Goal: Feedback & Contribution: Leave review/rating

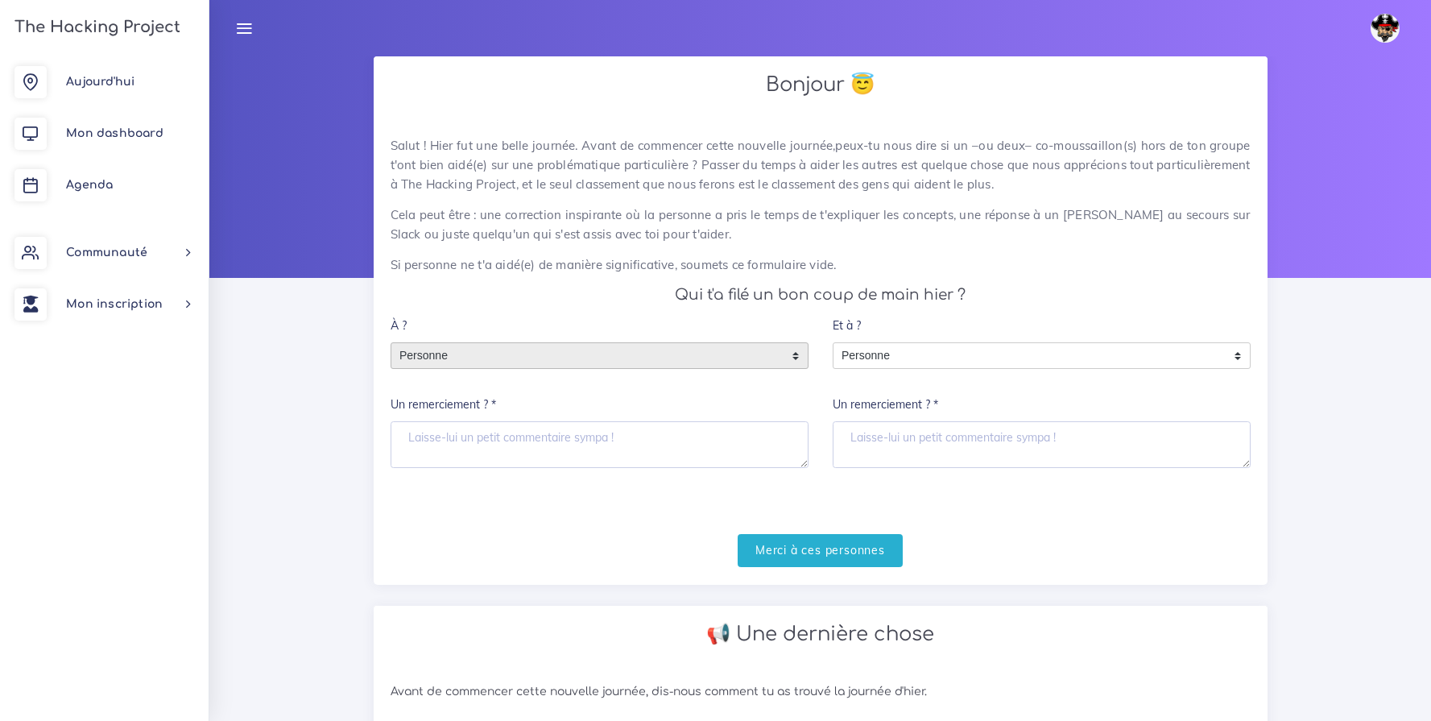
click at [528, 358] on span "Personne" at bounding box center [587, 356] width 392 height 26
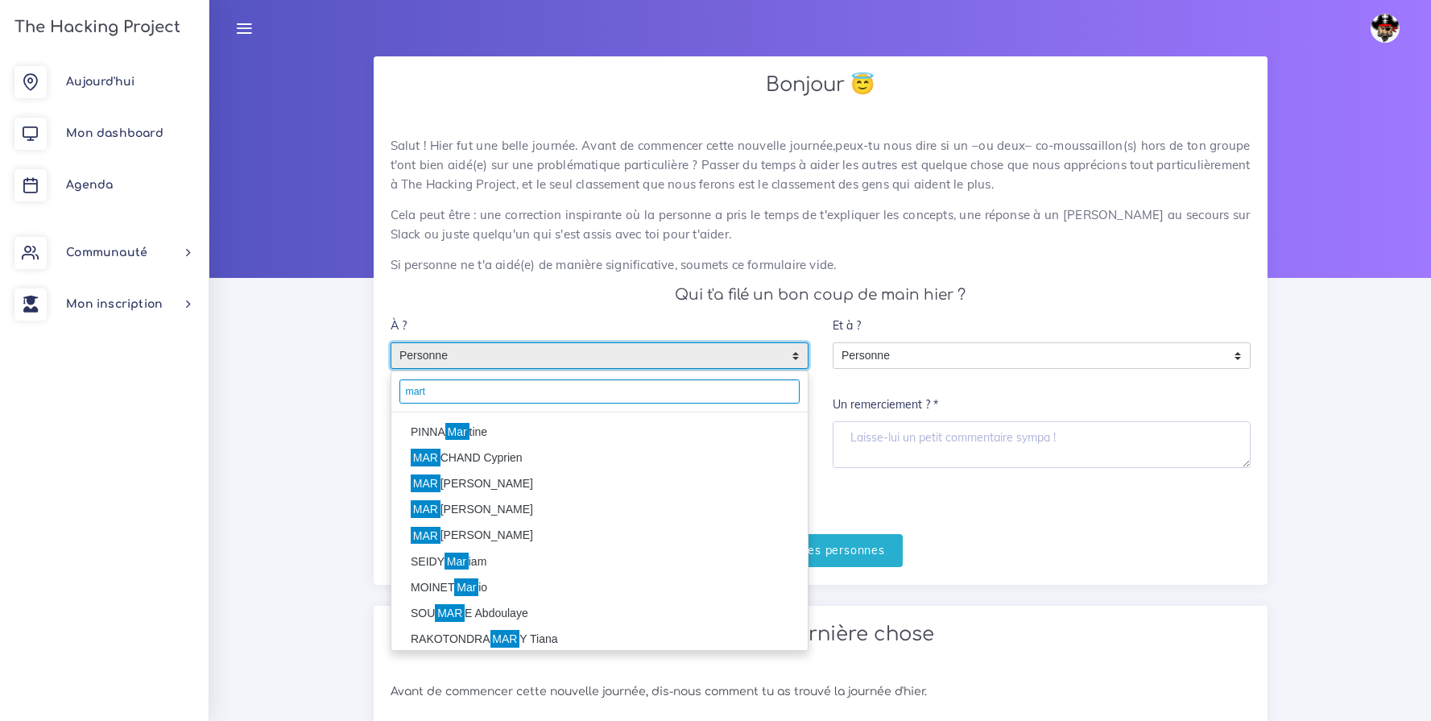
type input "mart"
click at [427, 434] on li "PINNA Mar tine" at bounding box center [599, 432] width 416 height 26
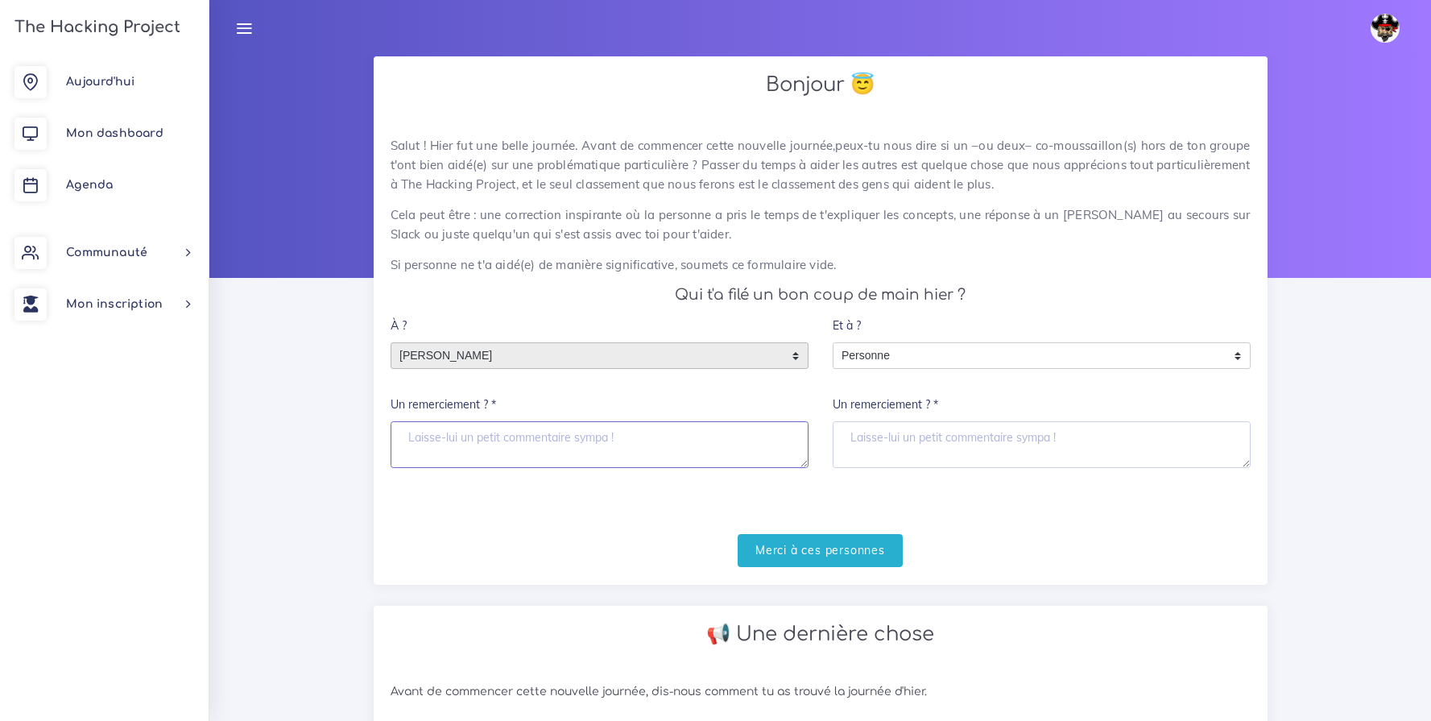
click at [437, 449] on textarea "Un remerciement ? *" at bounding box center [599, 444] width 418 height 47
type textarea "Top, merci Martine"
click at [762, 566] on input "Merci à ces personnes" at bounding box center [819, 550] width 165 height 33
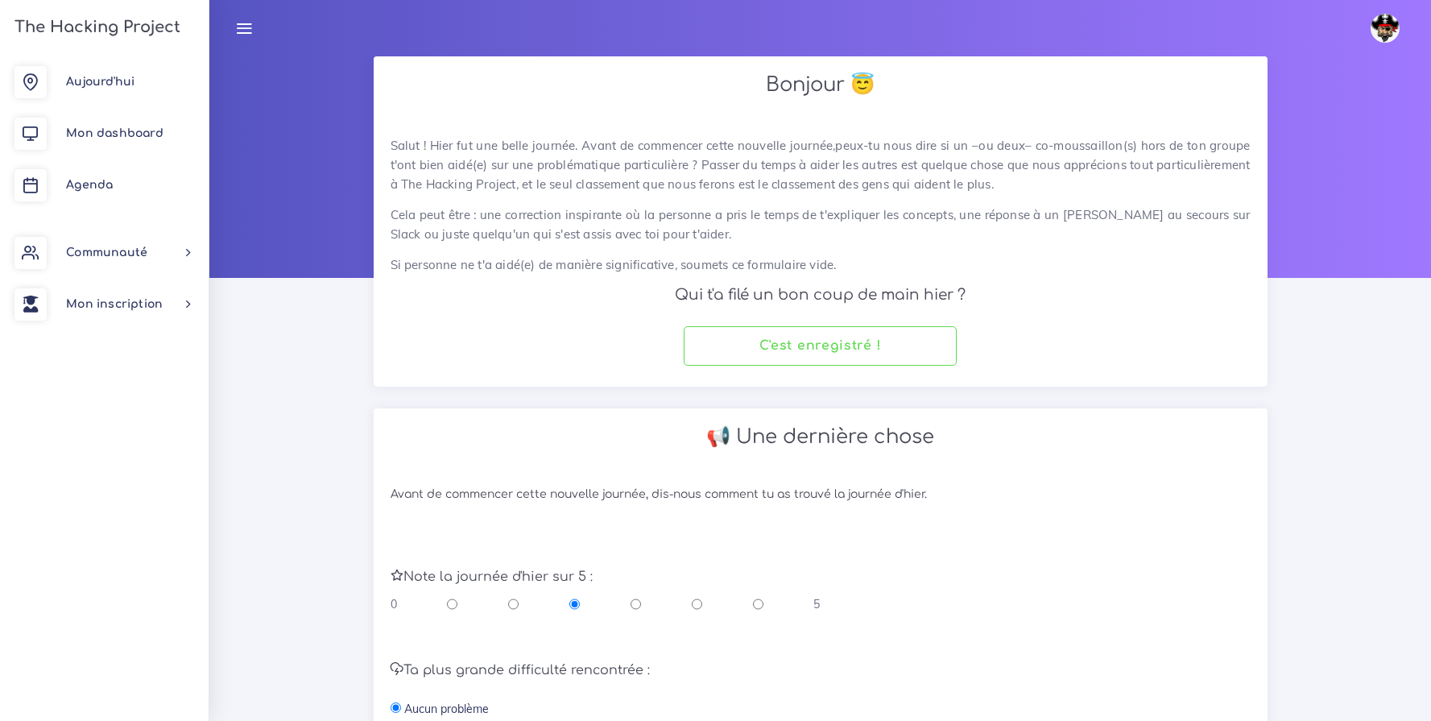
click at [758, 603] on input "radio" at bounding box center [758, 604] width 10 height 16
radio input "true"
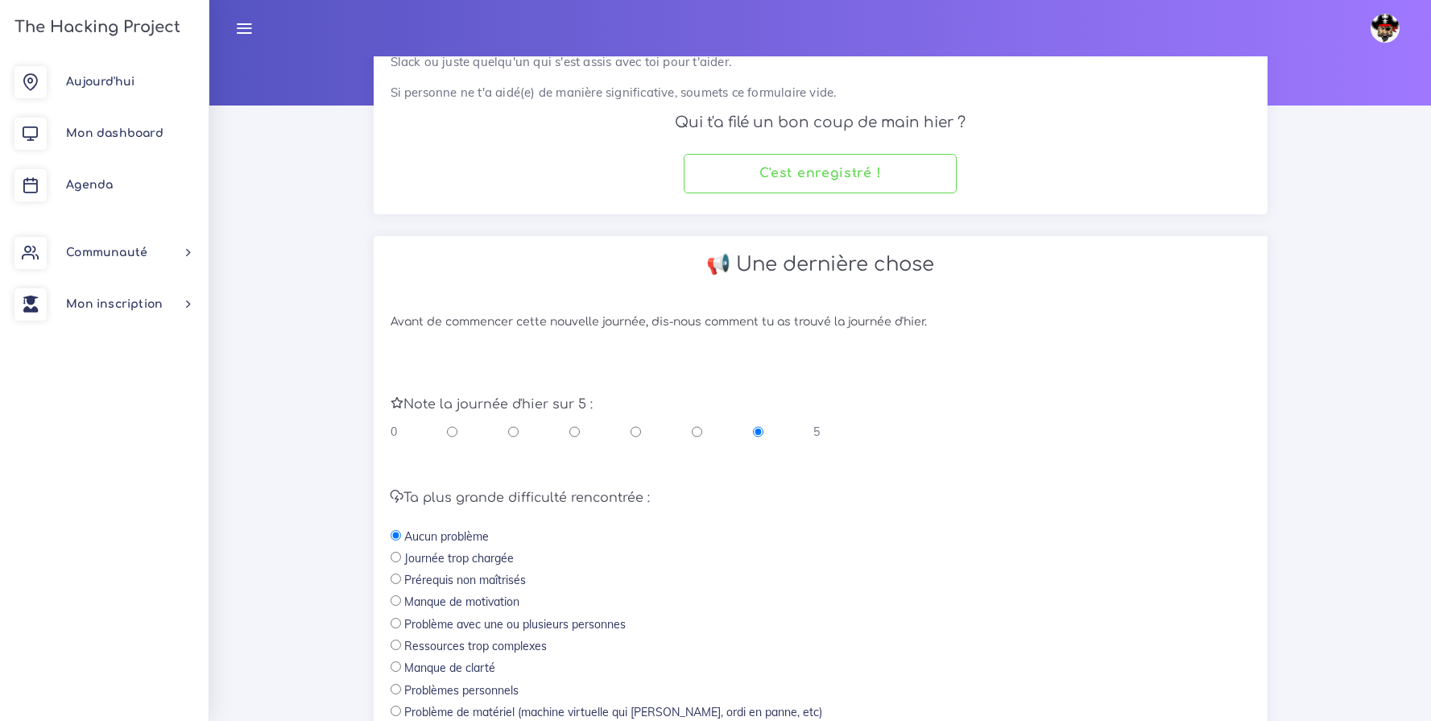
scroll to position [354, 0]
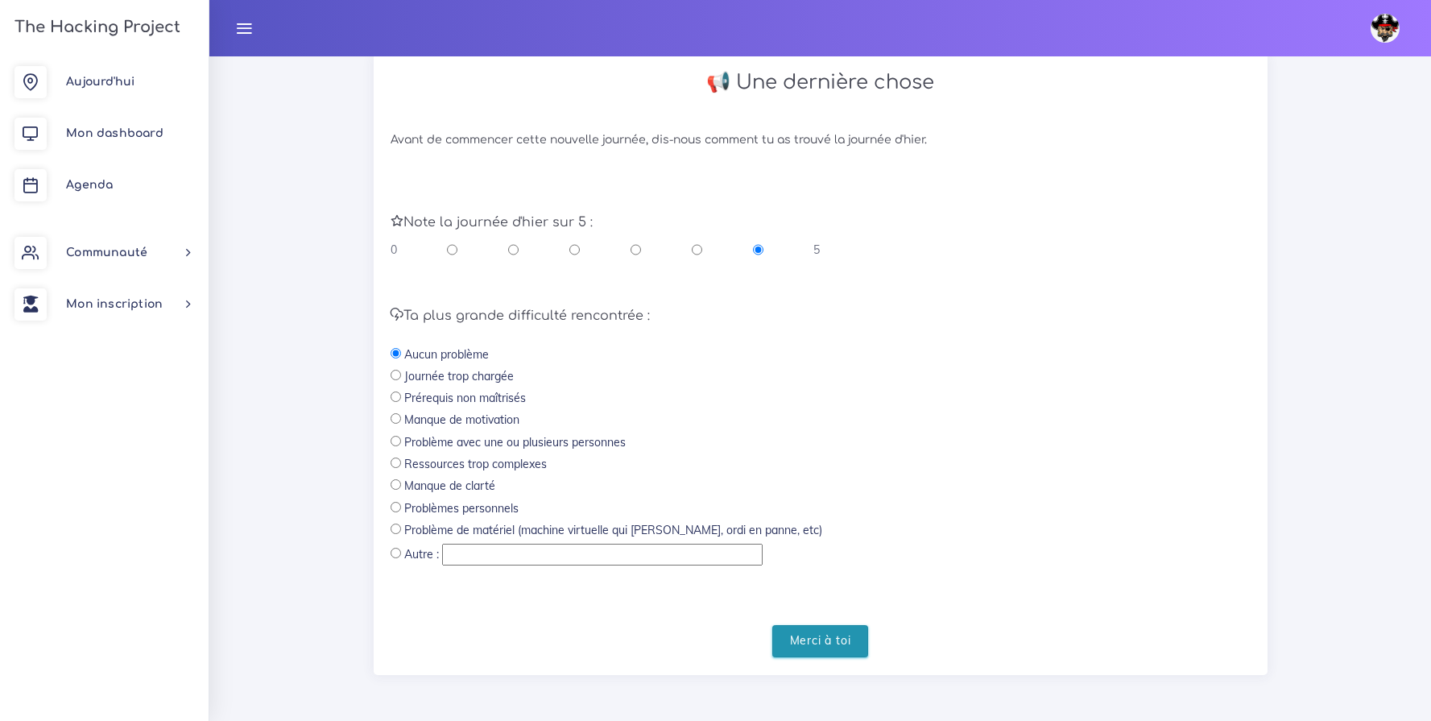
click at [840, 656] on input "Merci à toi" at bounding box center [820, 641] width 97 height 33
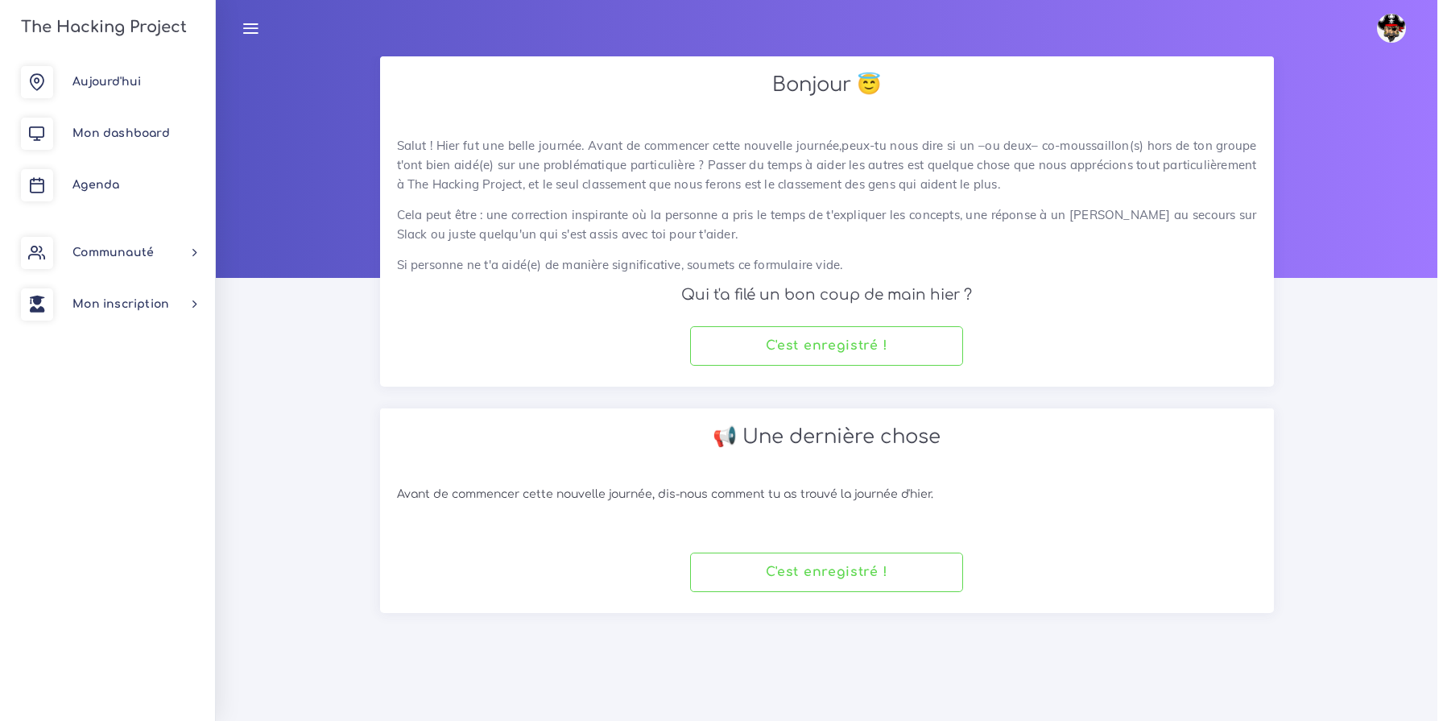
scroll to position [0, 0]
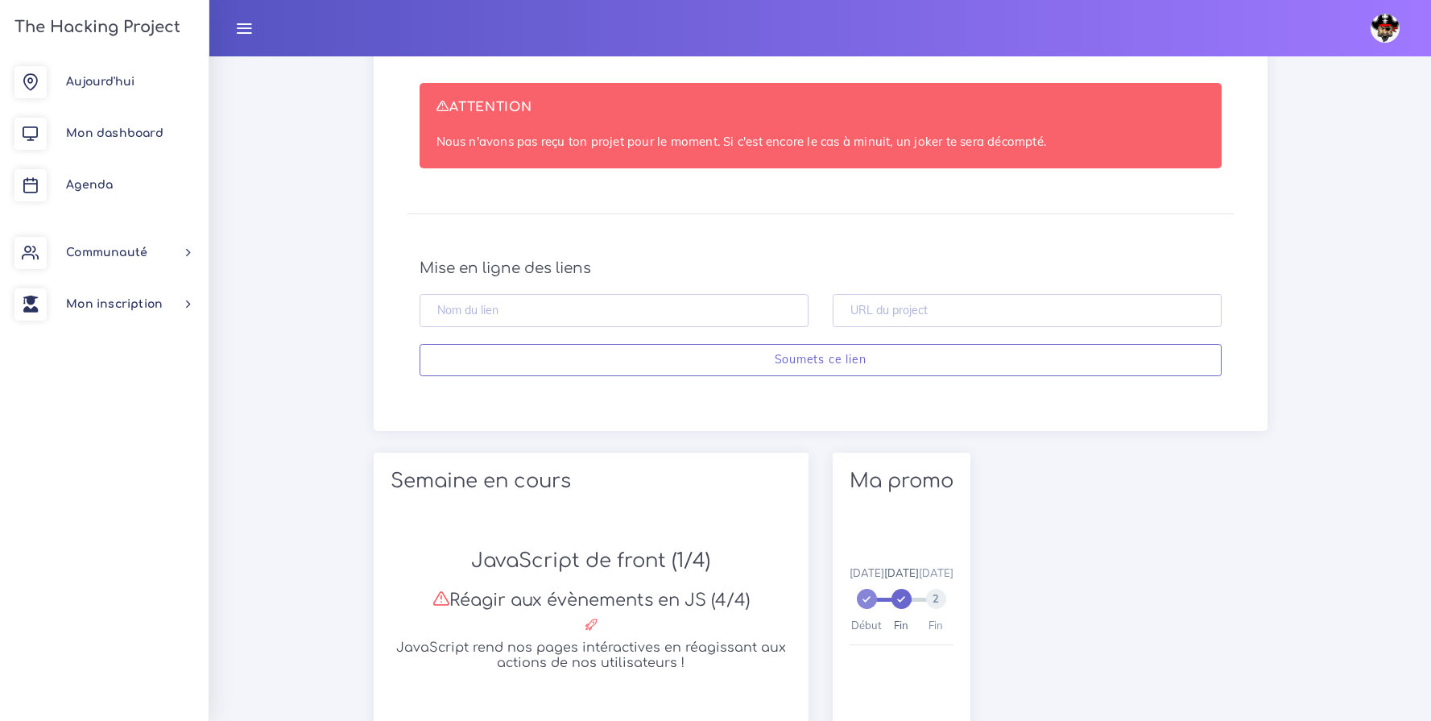
scroll to position [601, 0]
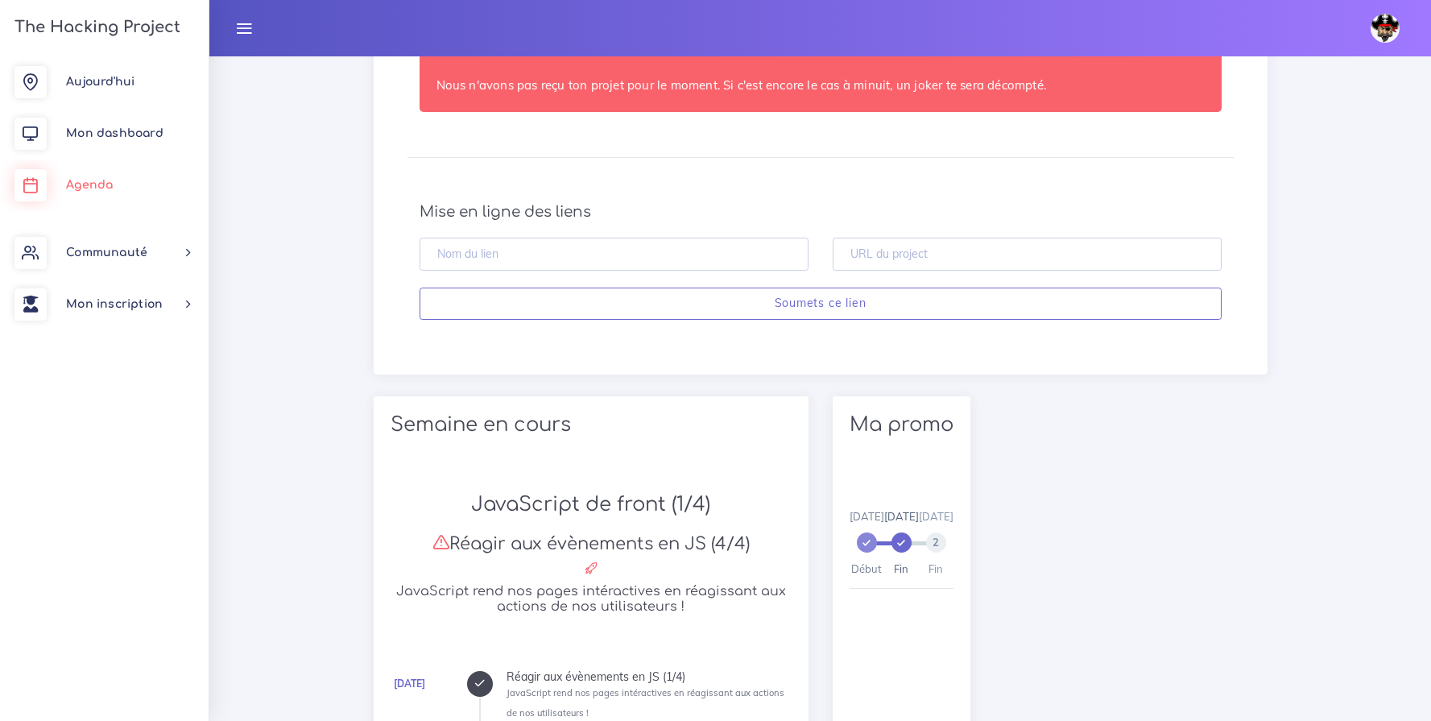
click at [94, 173] on link "Agenda" at bounding box center [104, 185] width 209 height 52
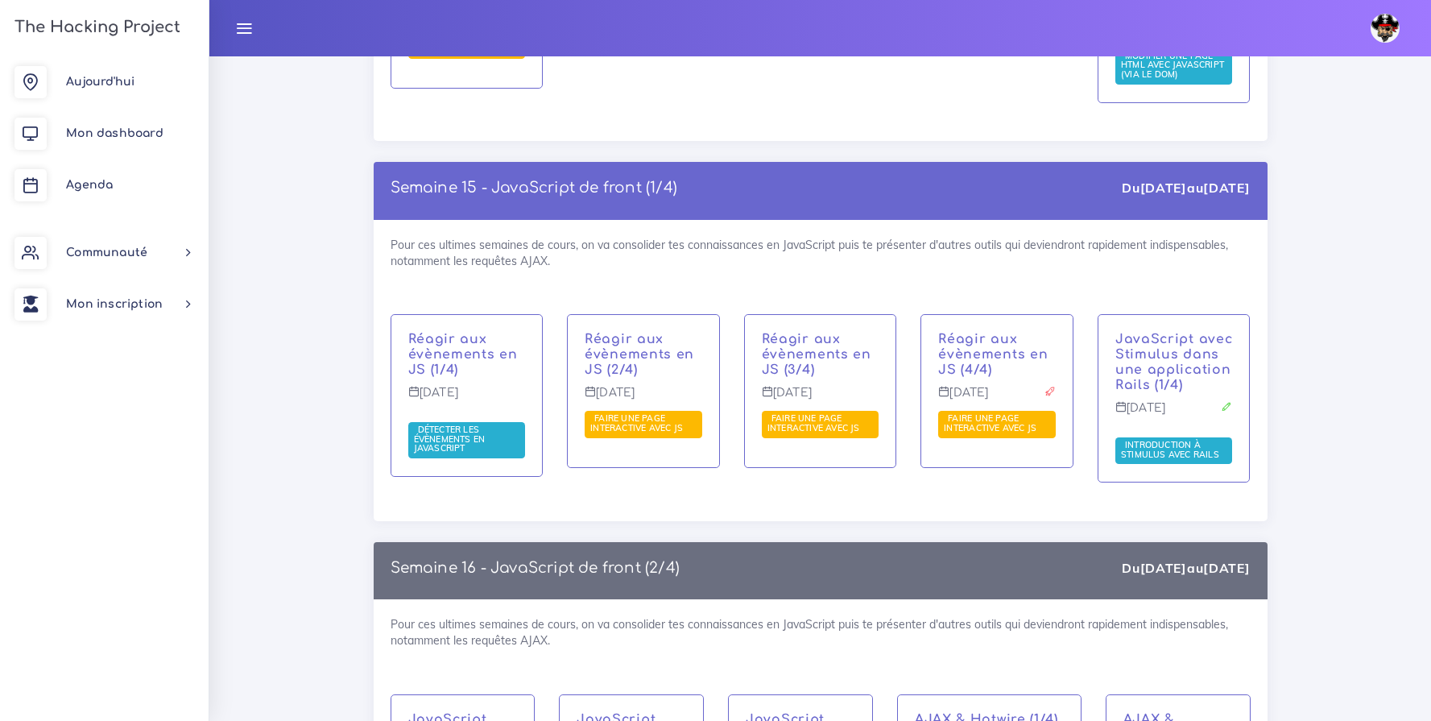
scroll to position [8829, 0]
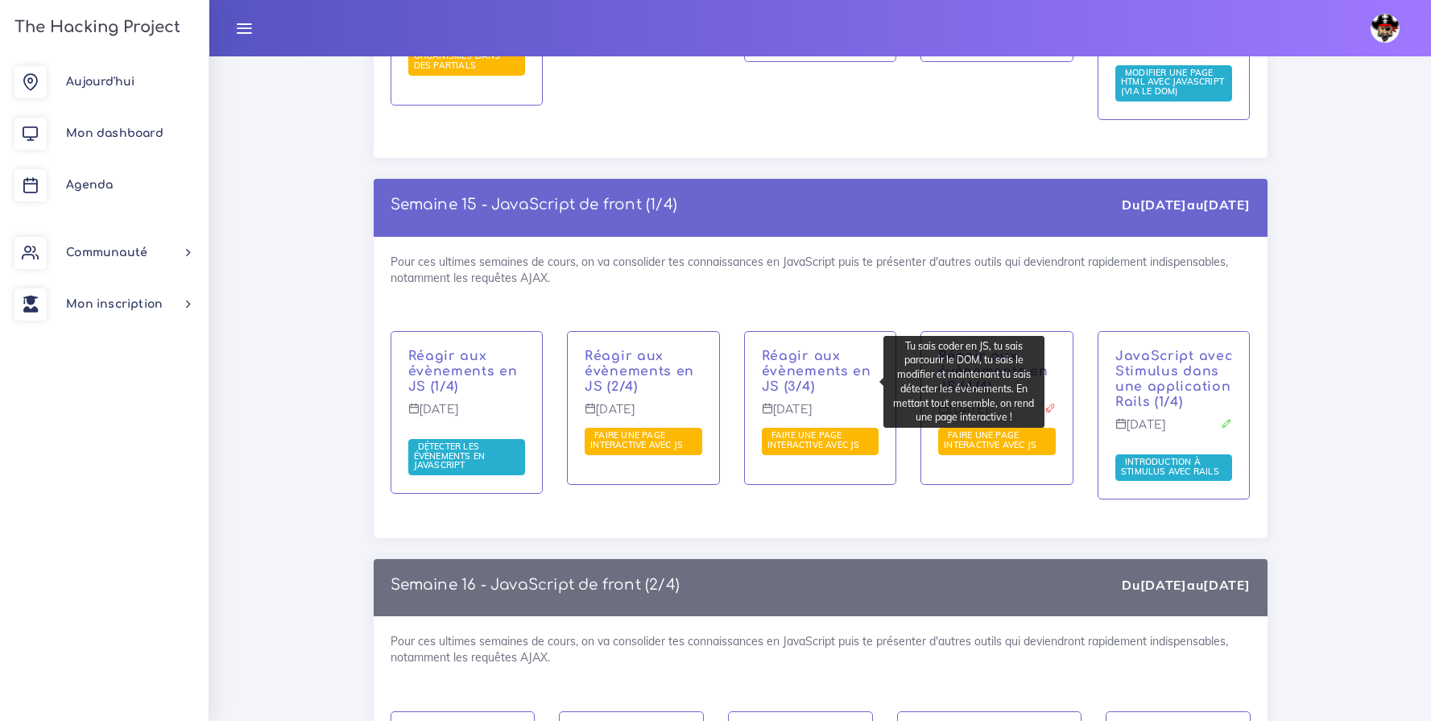
click at [801, 429] on span "Faire une page interactive avec JS" at bounding box center [815, 439] width 97 height 21
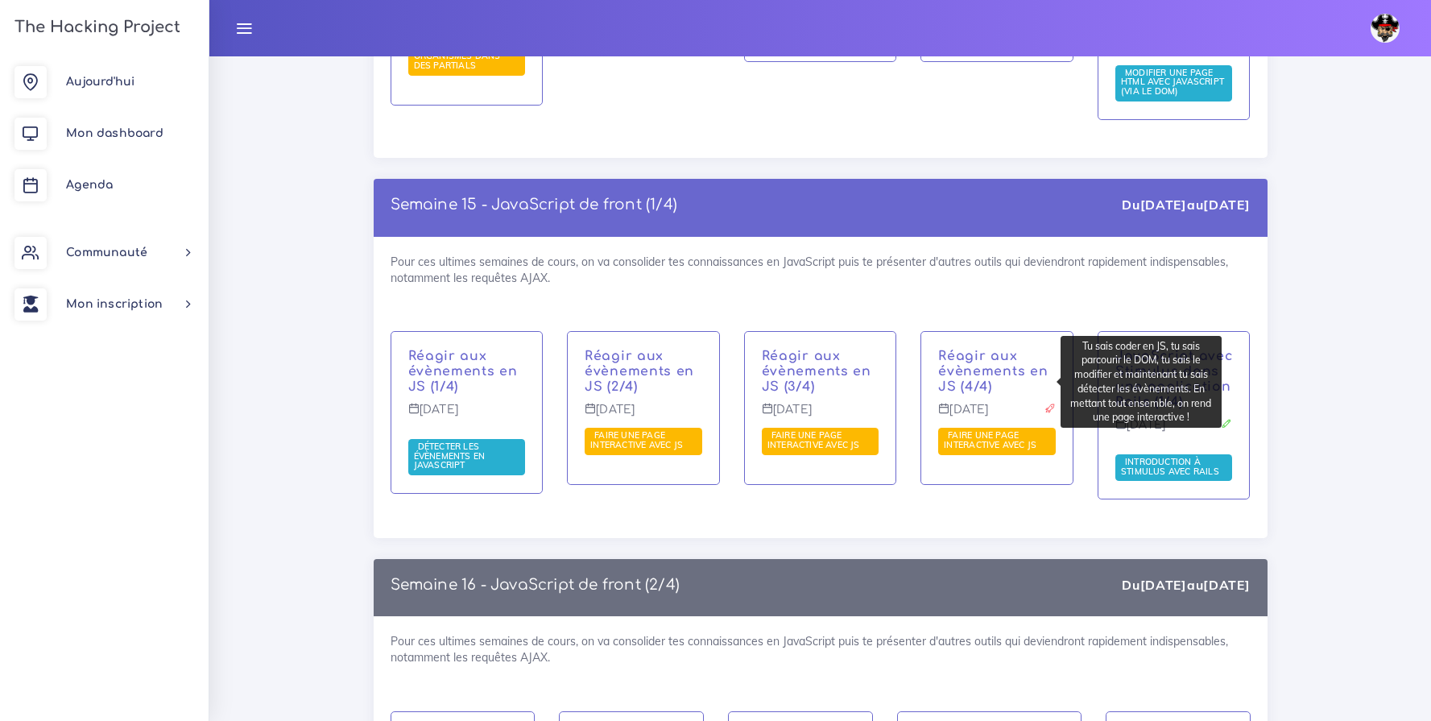
click at [1022, 427] on span "Faire une page interactive avec JS" at bounding box center [997, 440] width 118 height 27
click at [946, 429] on span "Faire une page interactive avec JS" at bounding box center [992, 439] width 97 height 21
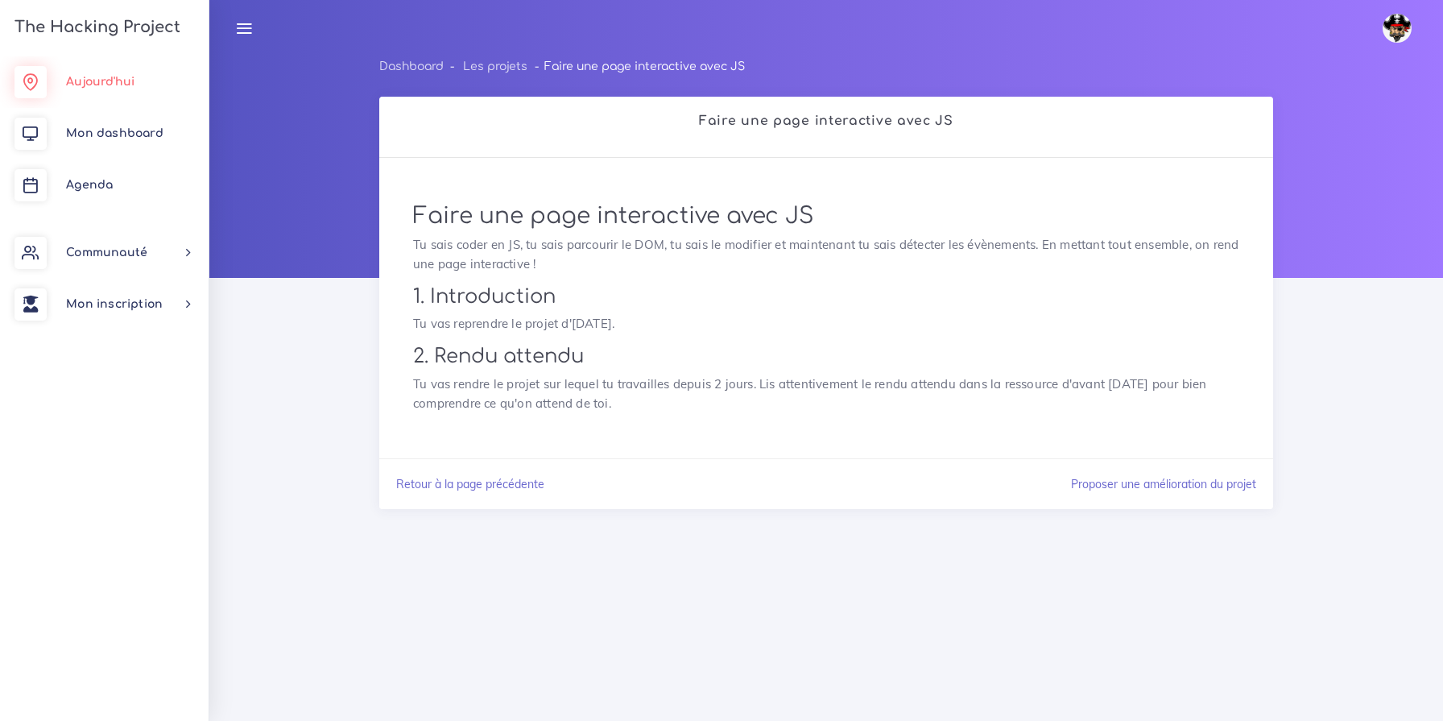
click at [121, 80] on span "Aujourd'hui" at bounding box center [100, 82] width 68 height 12
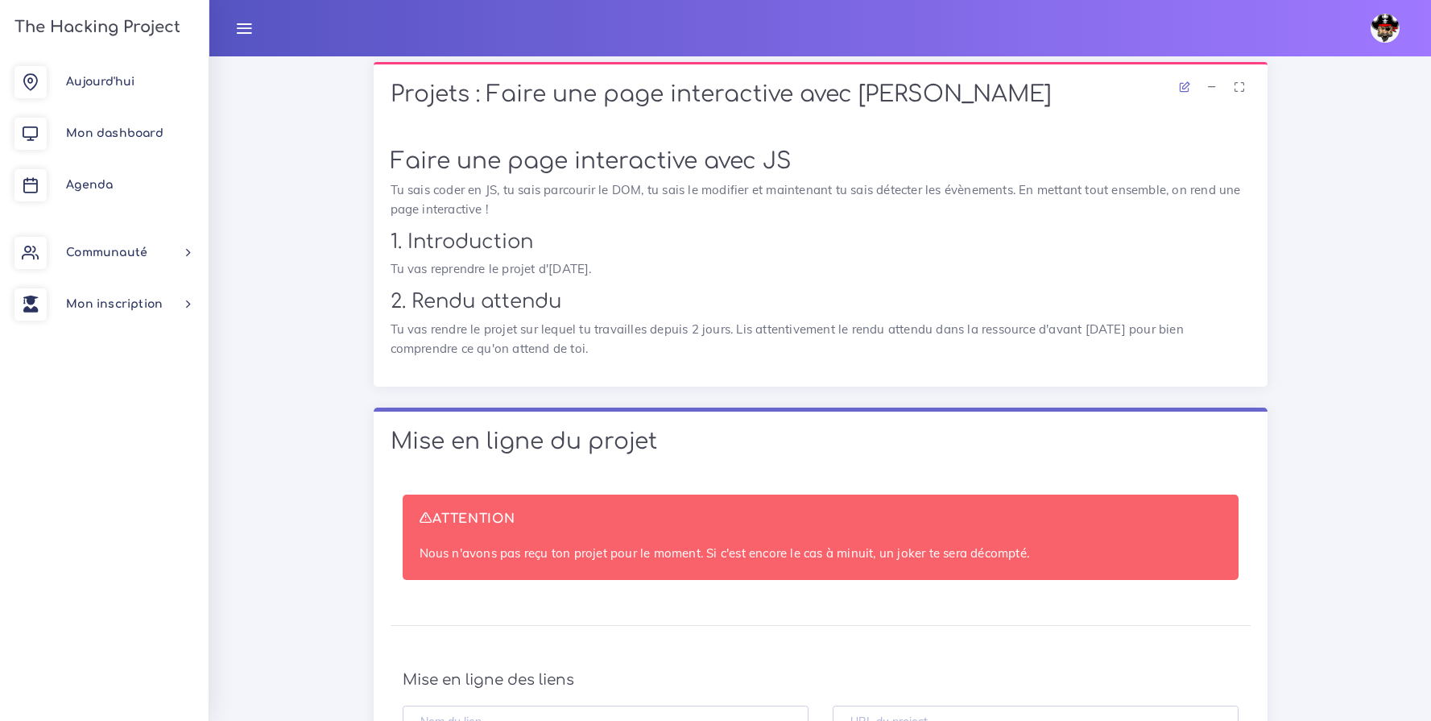
scroll to position [676, 0]
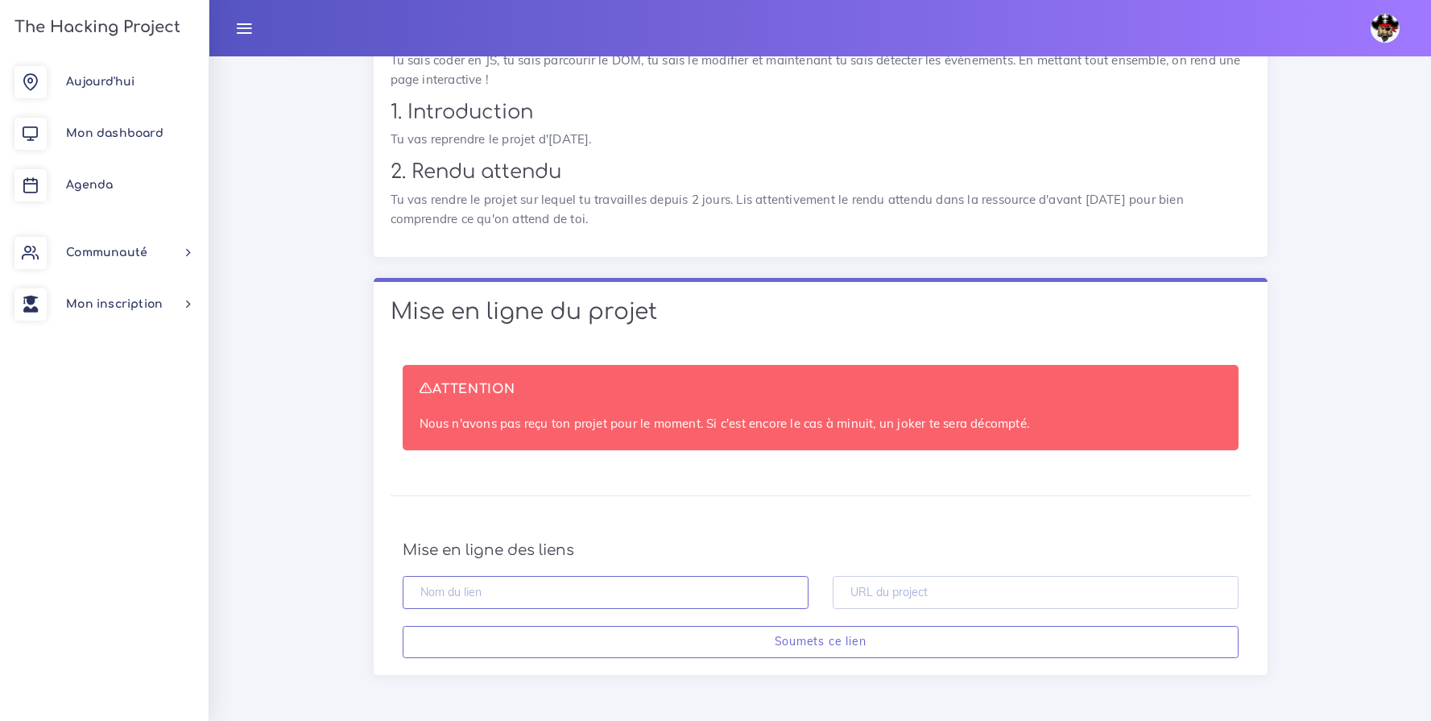
click at [667, 597] on input "text" at bounding box center [606, 592] width 406 height 33
type input "lien [PERSON_NAME] projet JS"
click at [901, 597] on input "text" at bounding box center [1035, 592] width 406 height 33
paste input "https://github.com/Yolls24/projet-js-events-JRU.git"
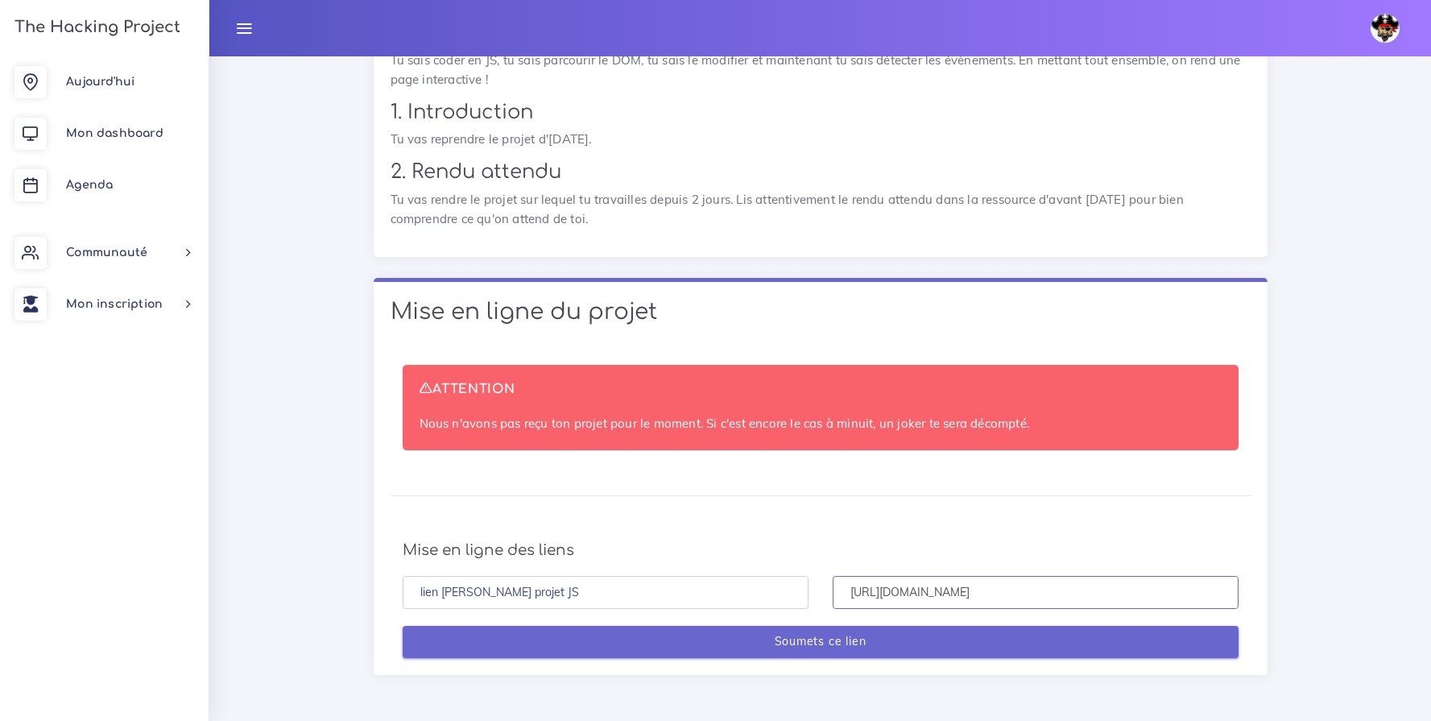
type input "https://github.com/Yolls24/projet-js-events-JRU.git"
click at [865, 647] on input "Soumets ce lien" at bounding box center [821, 642] width 836 height 33
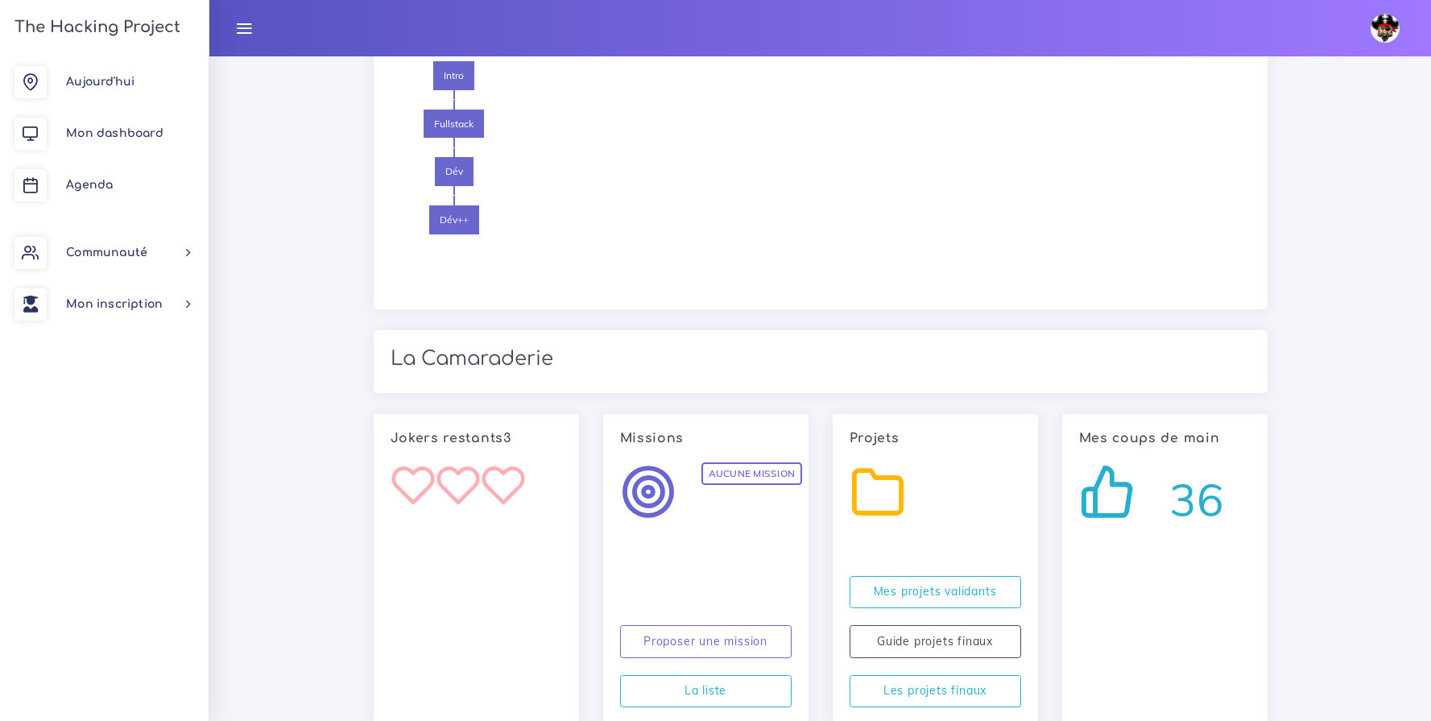
scroll to position [1915, 0]
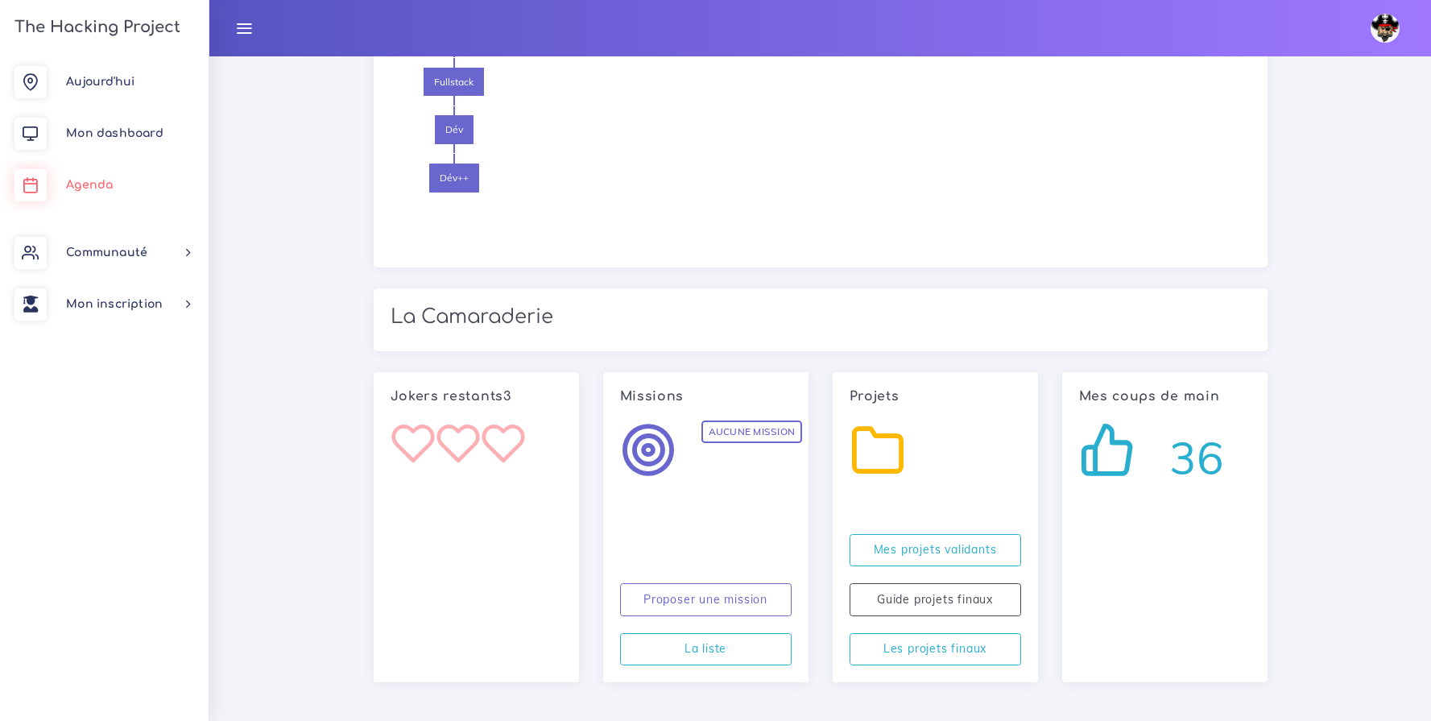
click at [102, 188] on span "Agenda" at bounding box center [89, 185] width 47 height 12
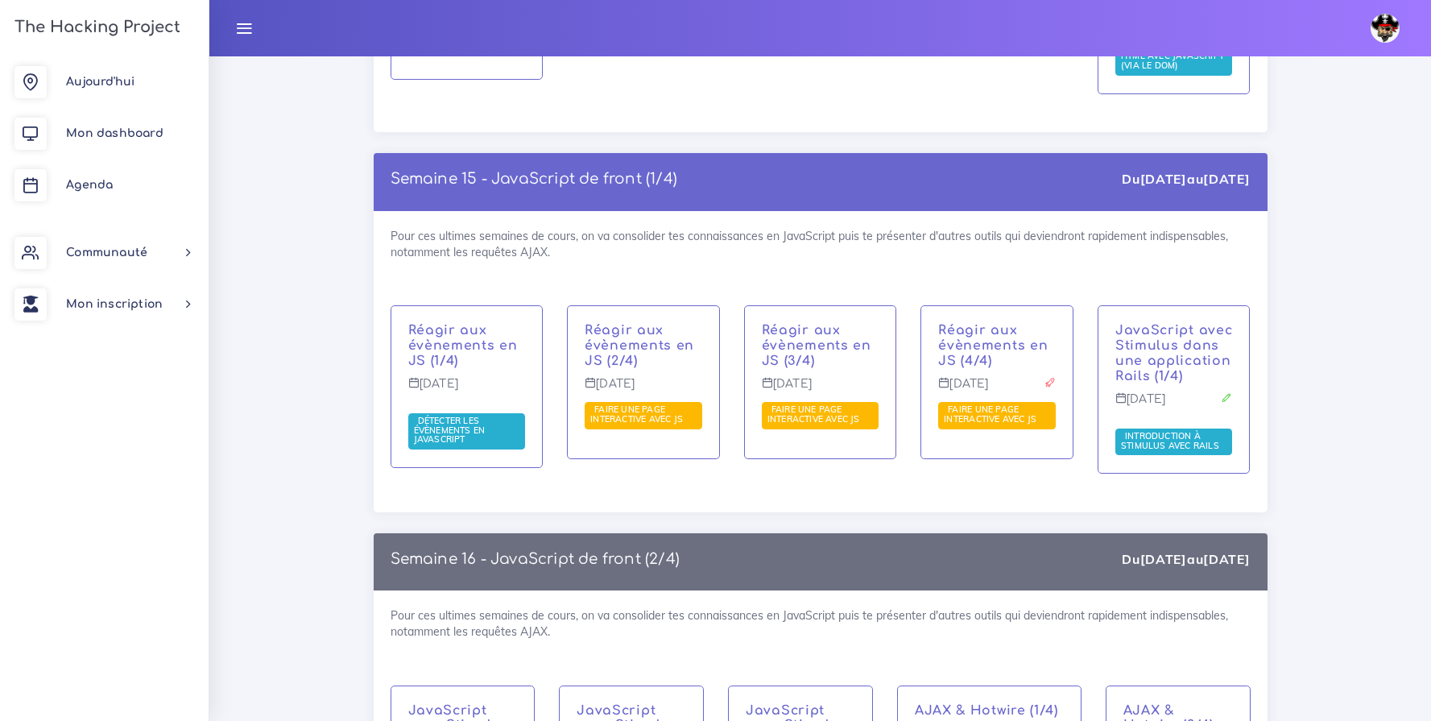
scroll to position [8858, 0]
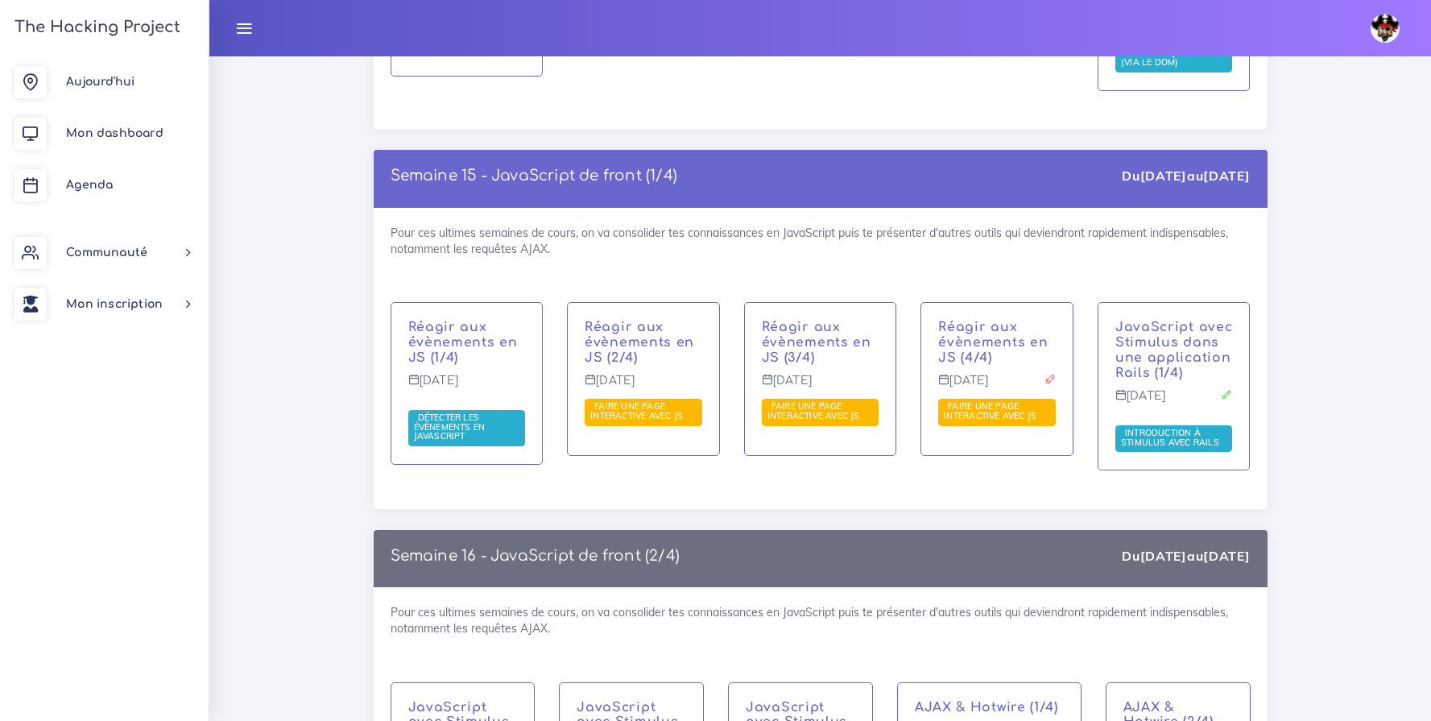
click at [1166, 427] on span "Introduction à Stimulus avec Rails" at bounding box center [1172, 437] width 102 height 21
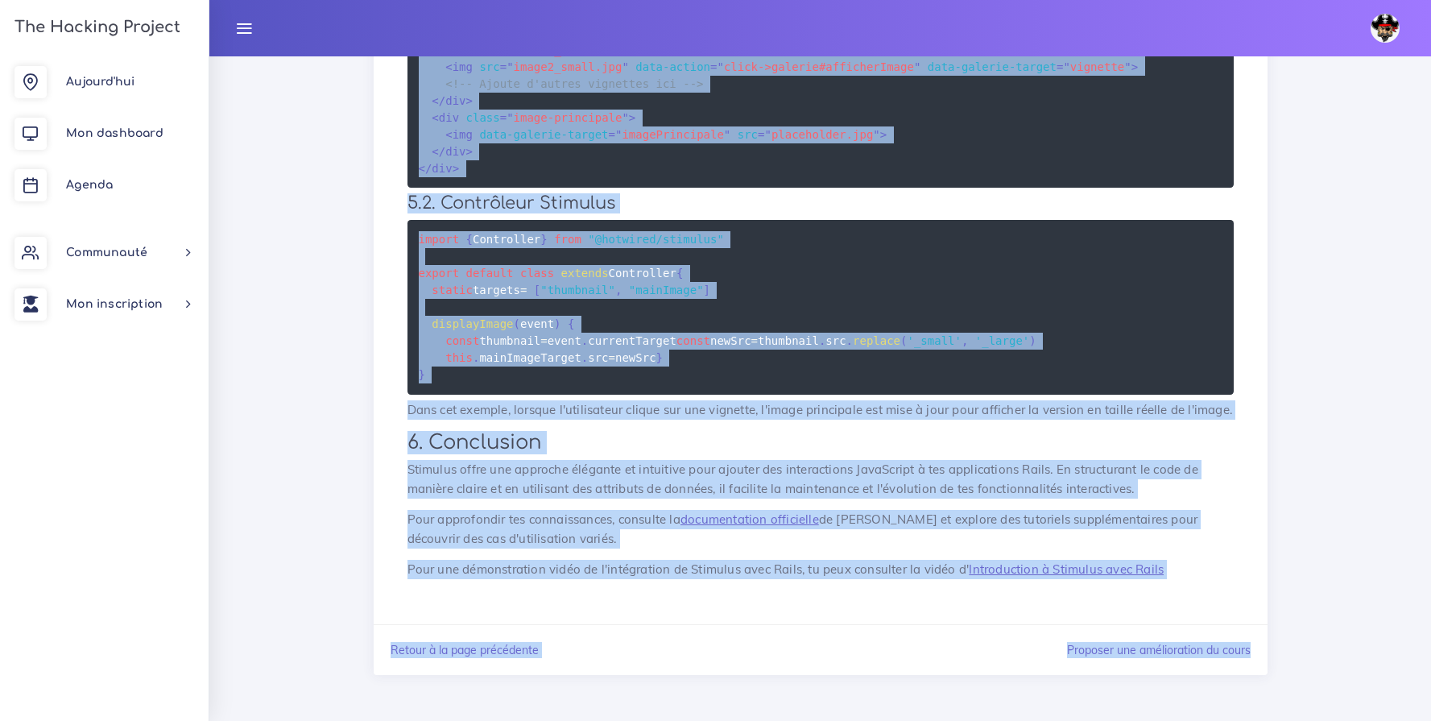
scroll to position [1719, 0]
drag, startPoint x: 473, startPoint y: 229, endPoint x: 1153, endPoint y: 591, distance: 770.7
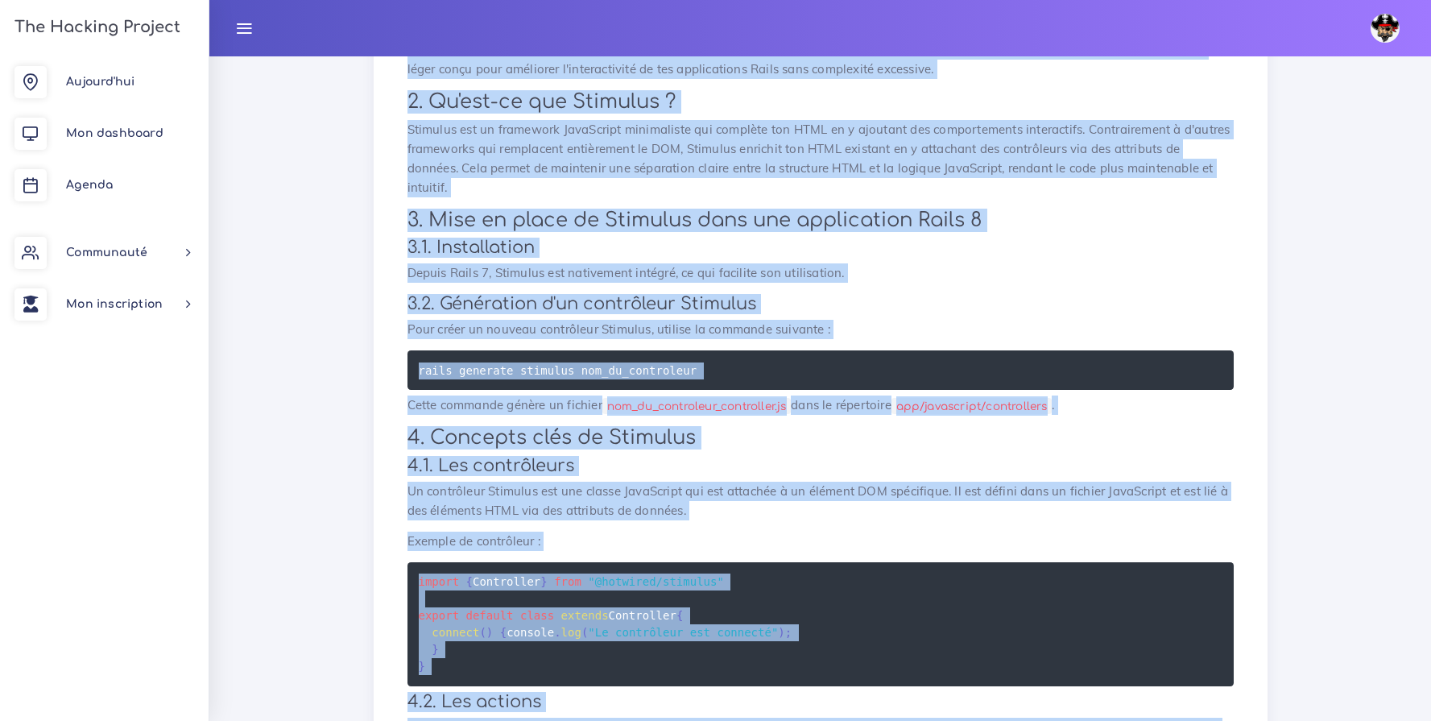
scroll to position [0, 0]
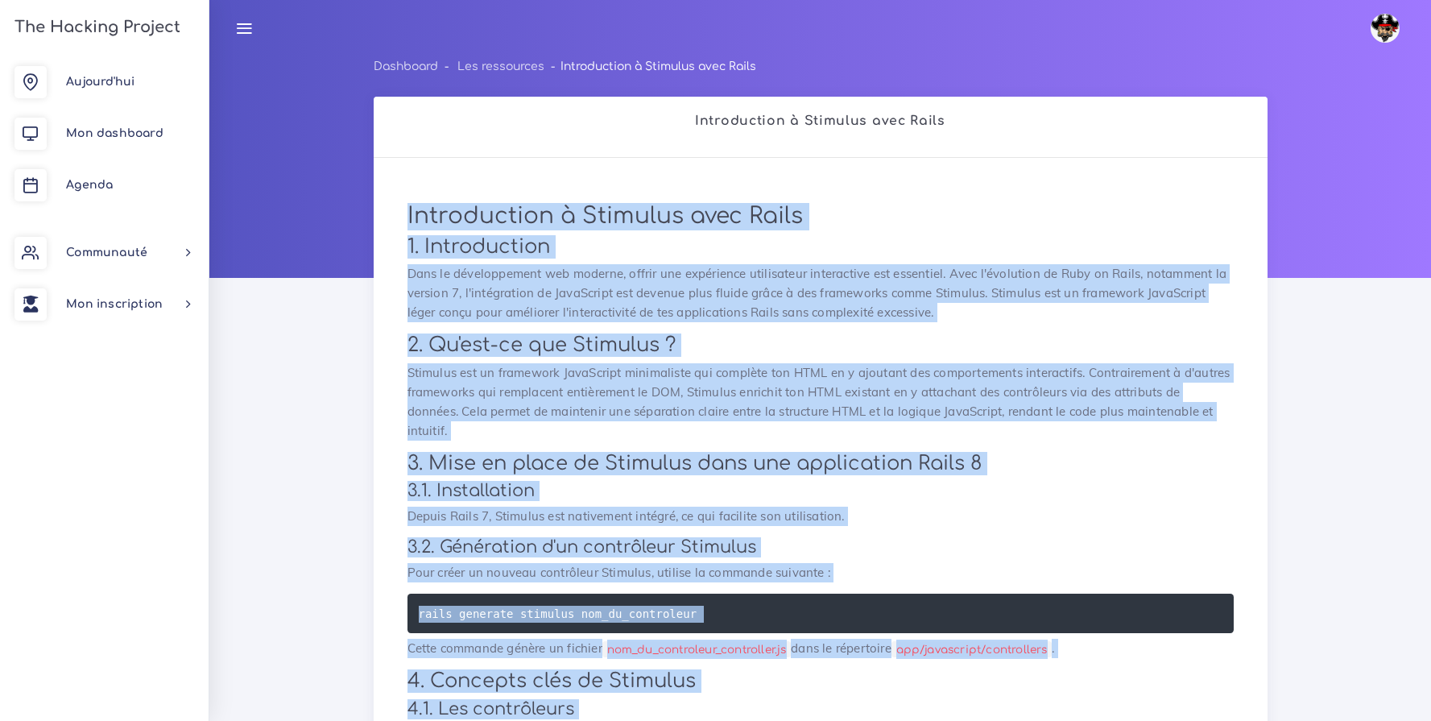
drag, startPoint x: 521, startPoint y: 542, endPoint x: 407, endPoint y: 211, distance: 350.1
copy div "Loremipsumdo s Ametcons adip Elits 7. Doeiusmodtem Inci ut laboreetdolor mag al…"
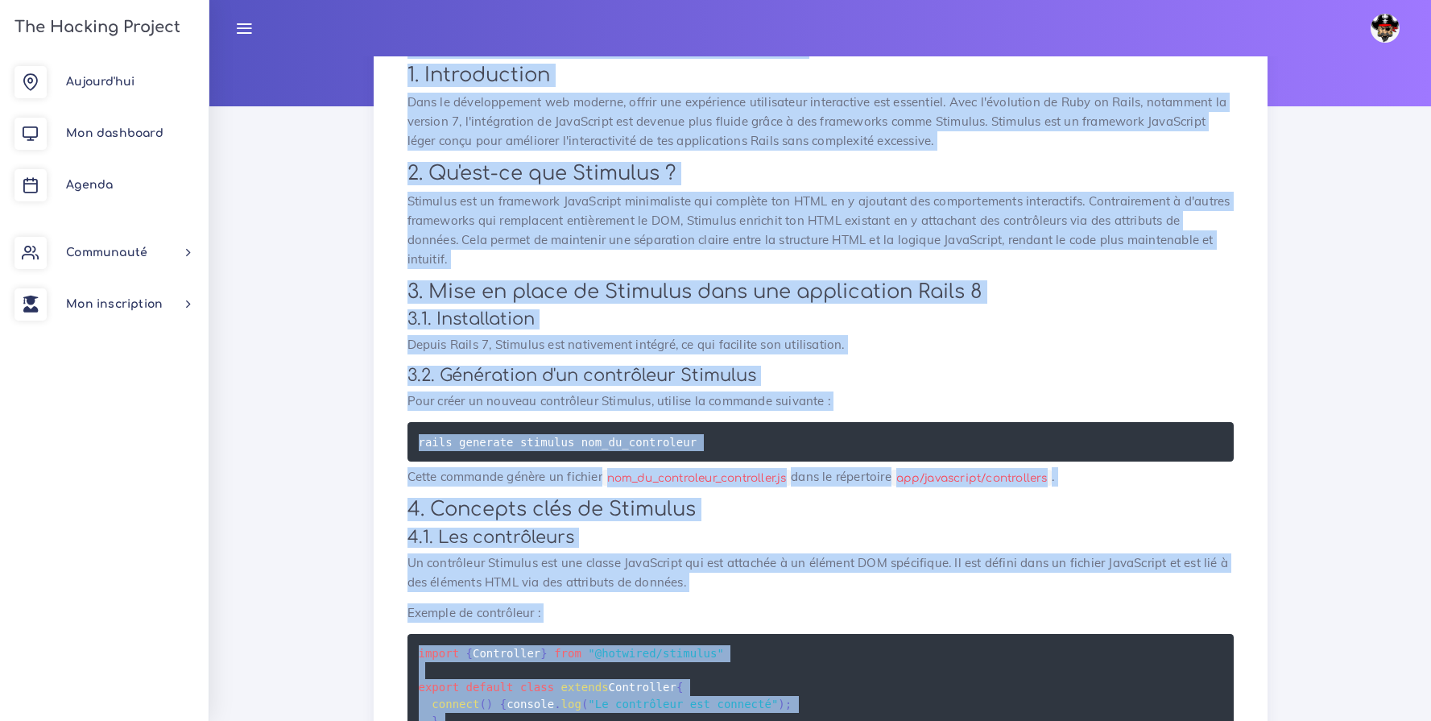
scroll to position [344, 0]
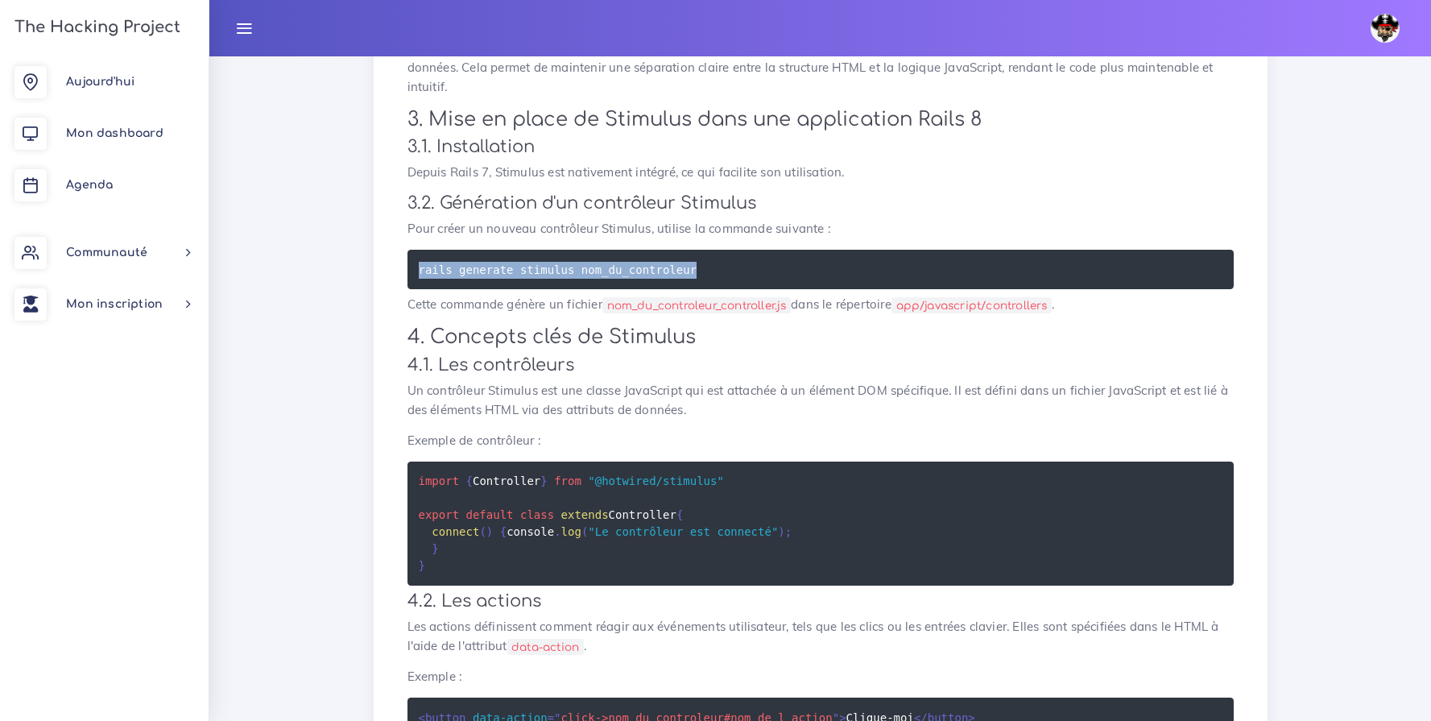
drag, startPoint x: 700, startPoint y: 269, endPoint x: 382, endPoint y: 247, distance: 319.5
copy code "rails generate stimulus nom_du_controleur"
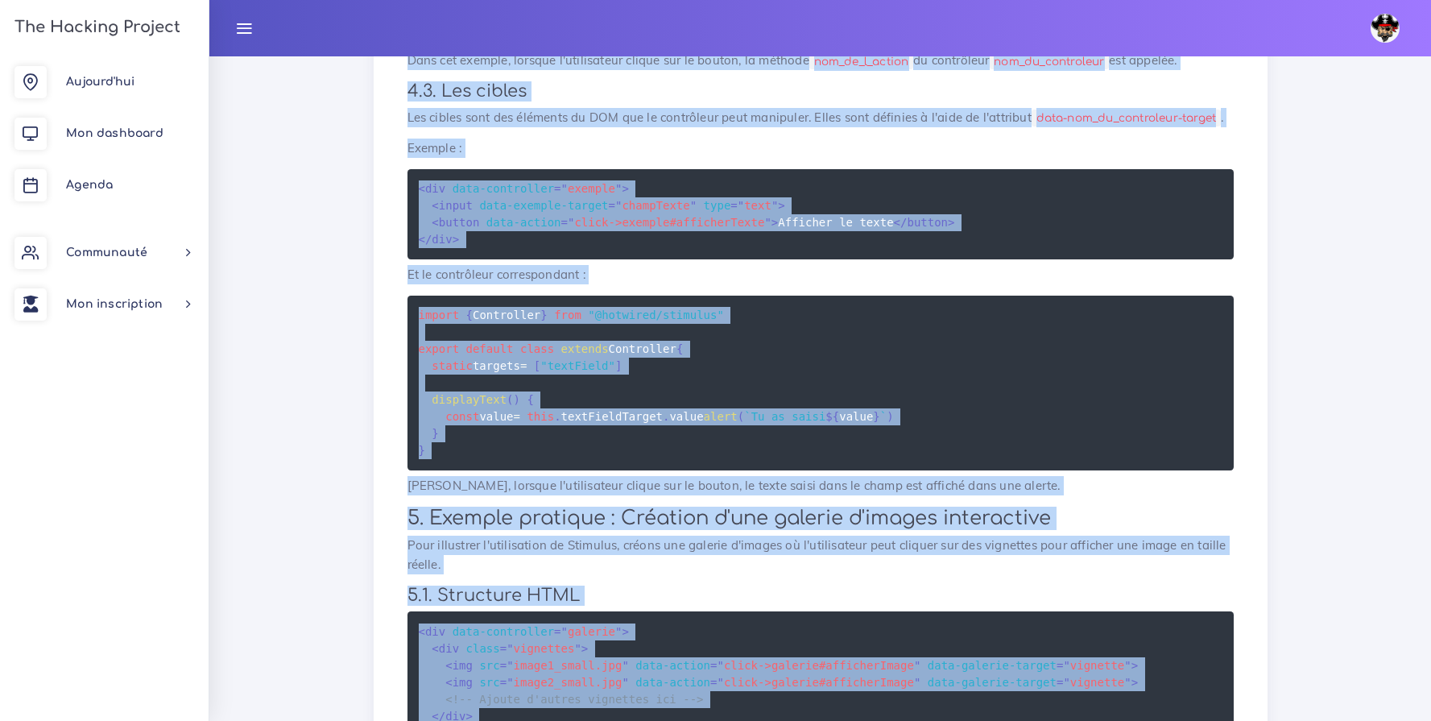
scroll to position [0, 0]
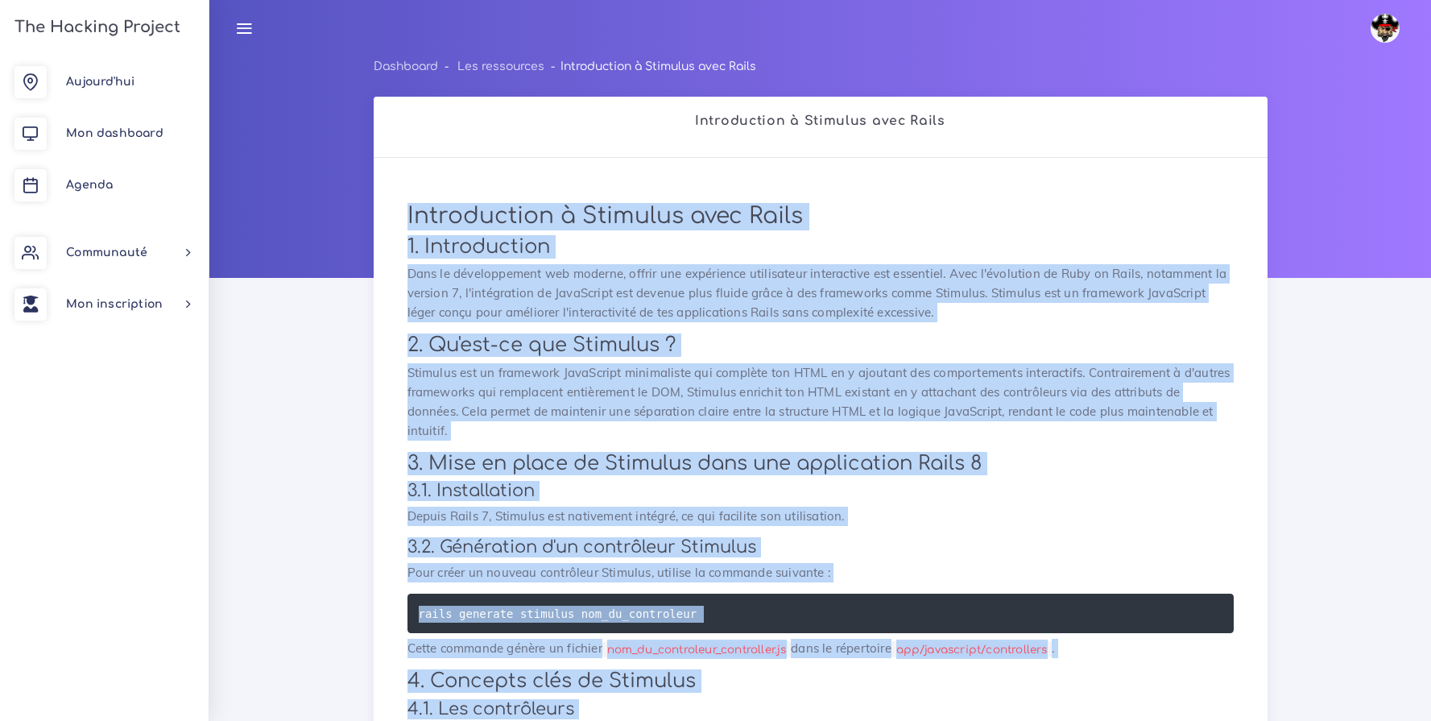
drag, startPoint x: 1050, startPoint y: 572, endPoint x: 361, endPoint y: 172, distance: 796.5
copy div "Loremipsumdo s Ametcons adip Elits 7. Doeiusmodtem Inci ut laboreetdolor mag al…"
